Goal: Task Accomplishment & Management: Manage account settings

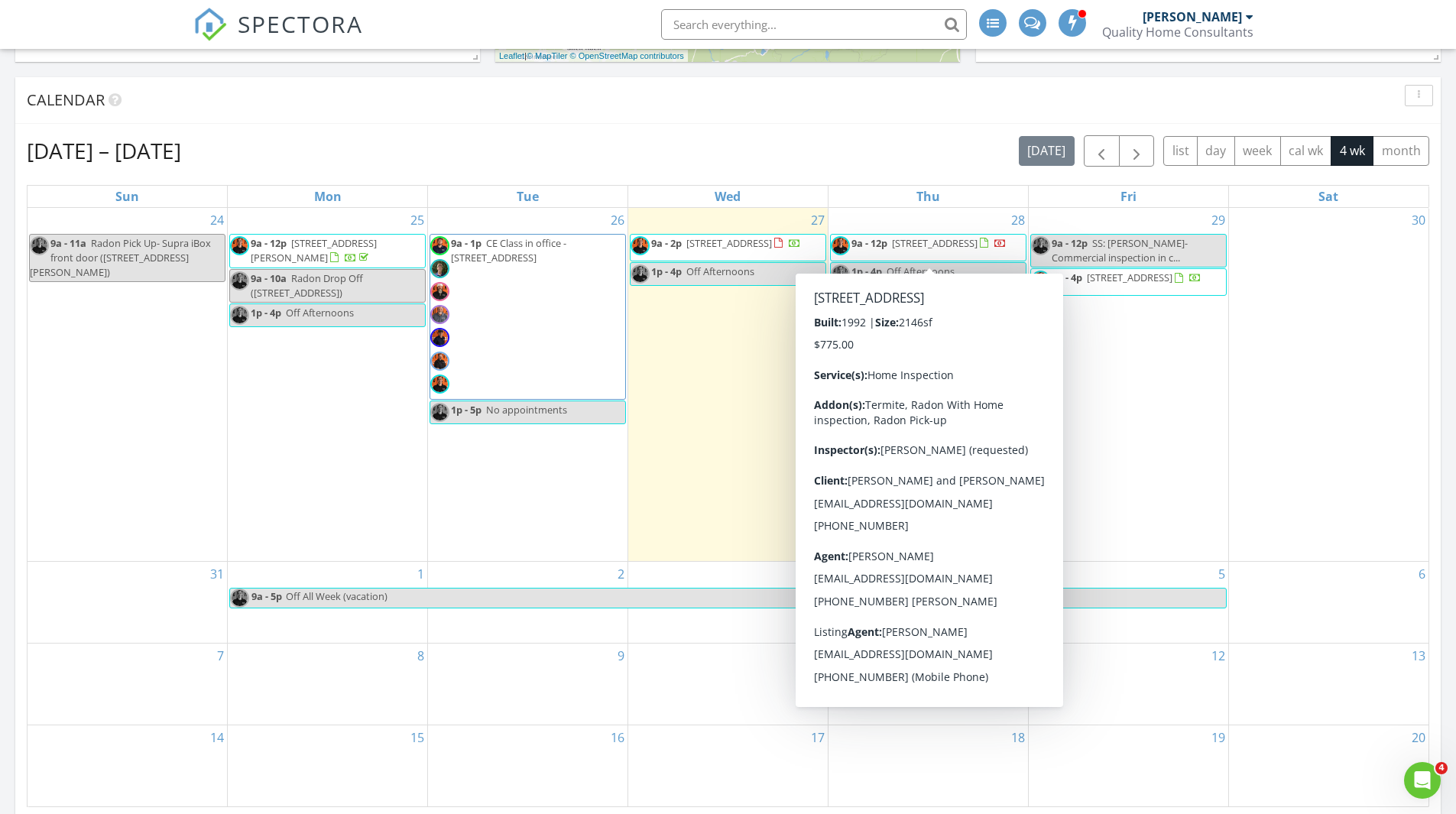
click at [951, 253] on span "9a - 12p 33 Red Fox Ln, Brevard 28712" at bounding box center [918, 247] width 175 height 23
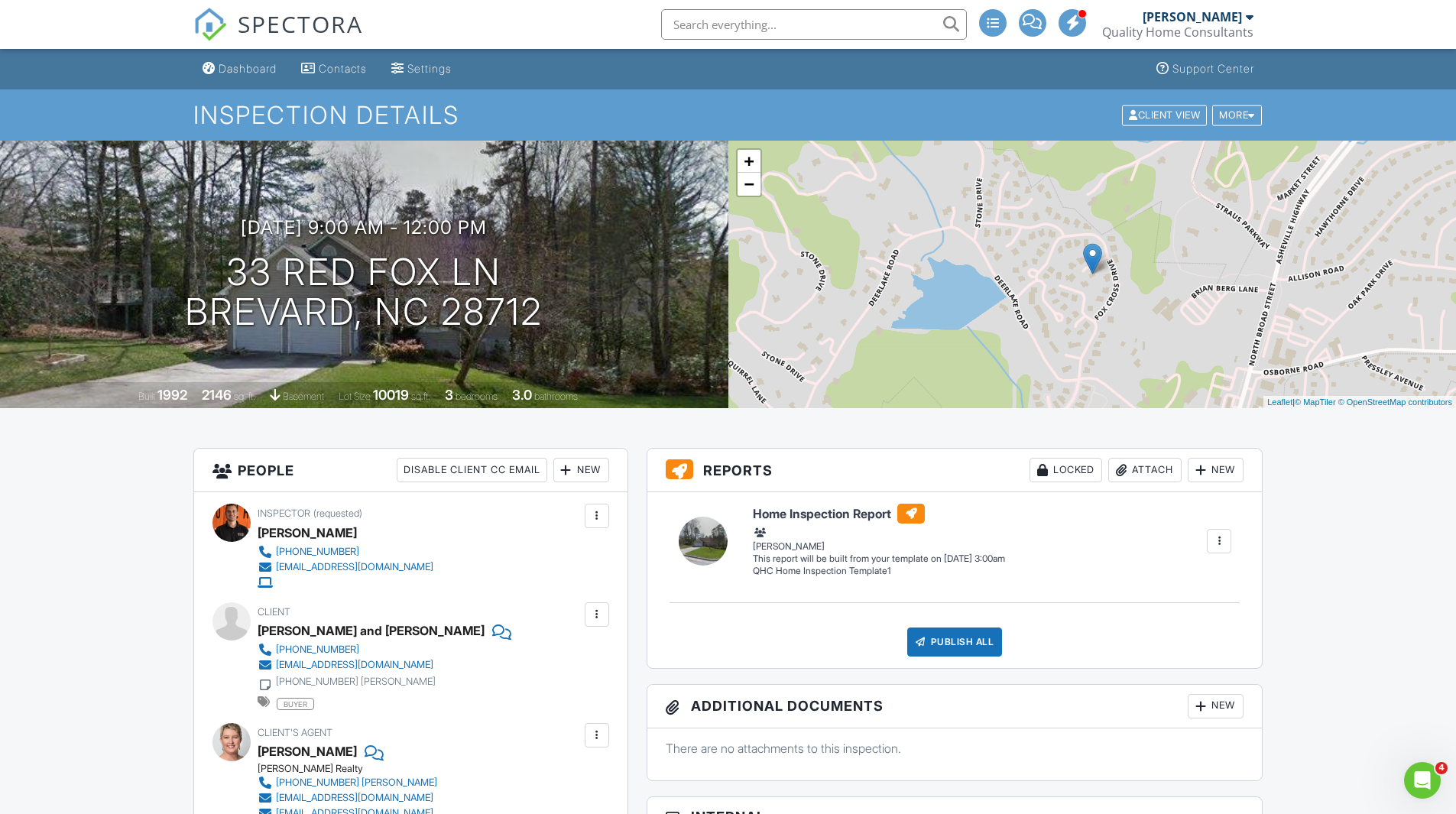
click at [316, 17] on span "SPECTORA" at bounding box center [300, 23] width 125 height 32
